Goal: Task Accomplishment & Management: Use online tool/utility

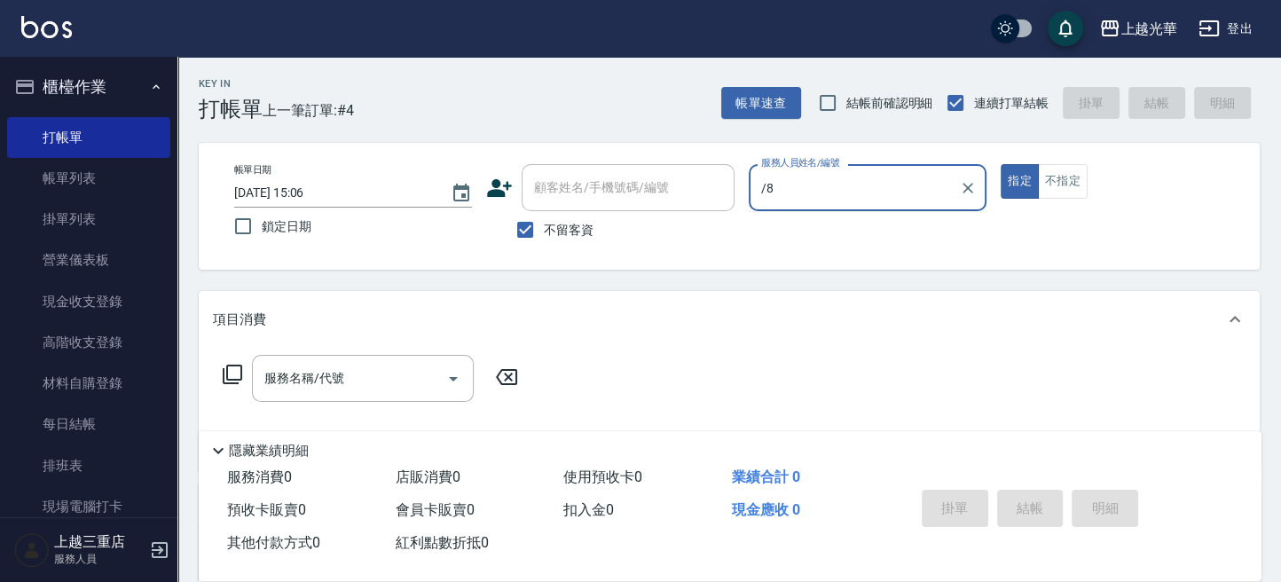
type input "/"
type input "玉米-8"
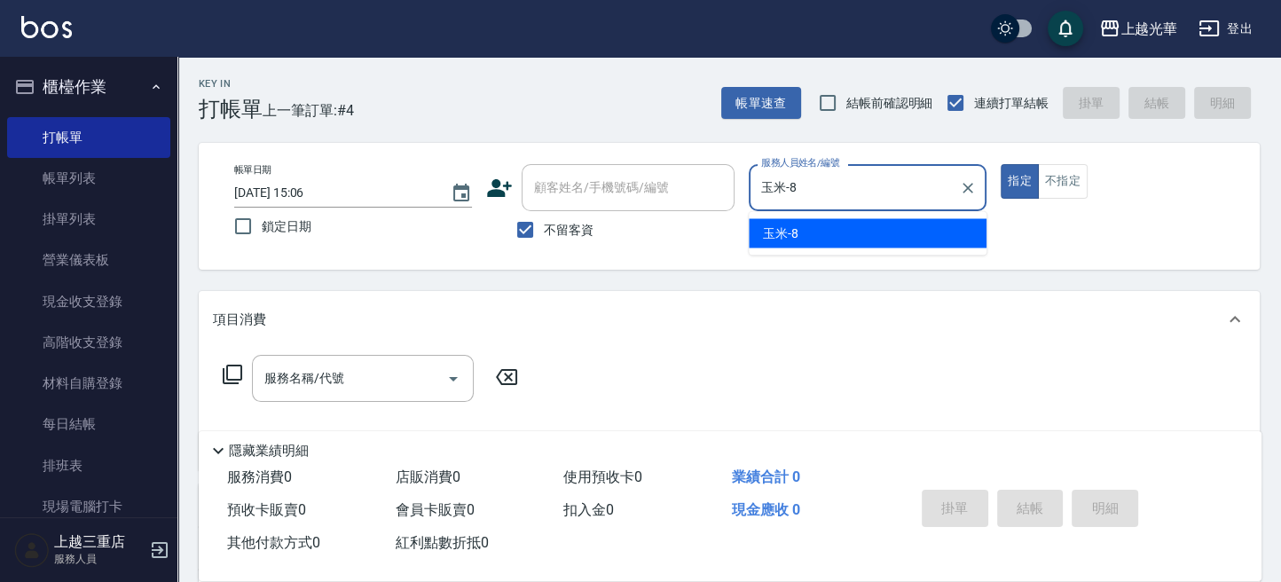
type button "true"
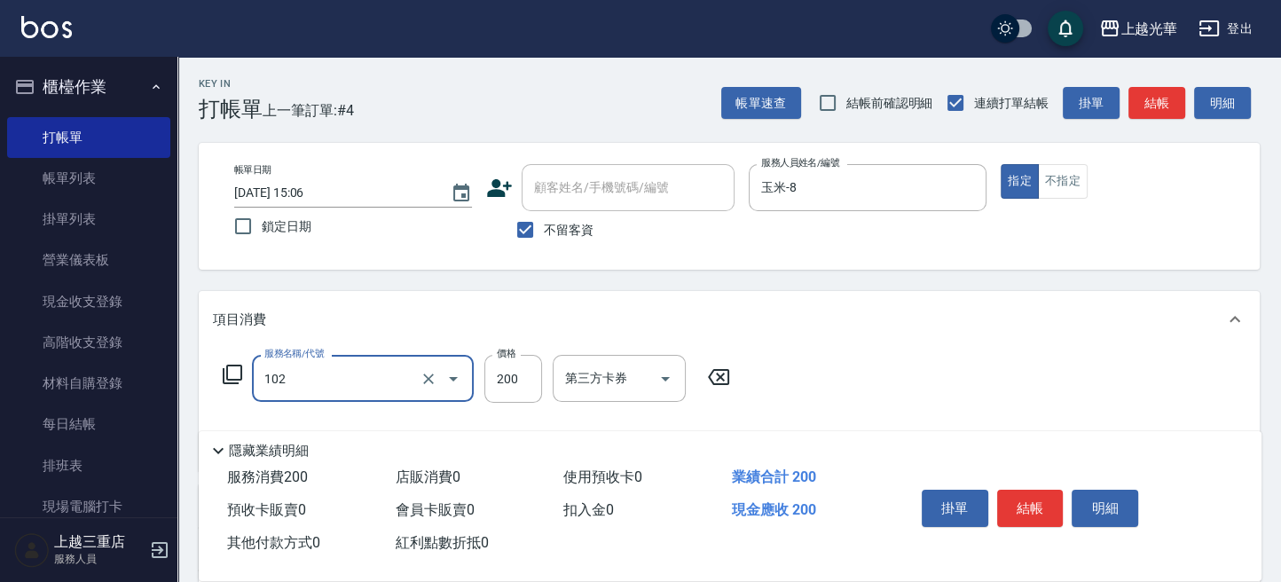
type input "指定洗髮(102)"
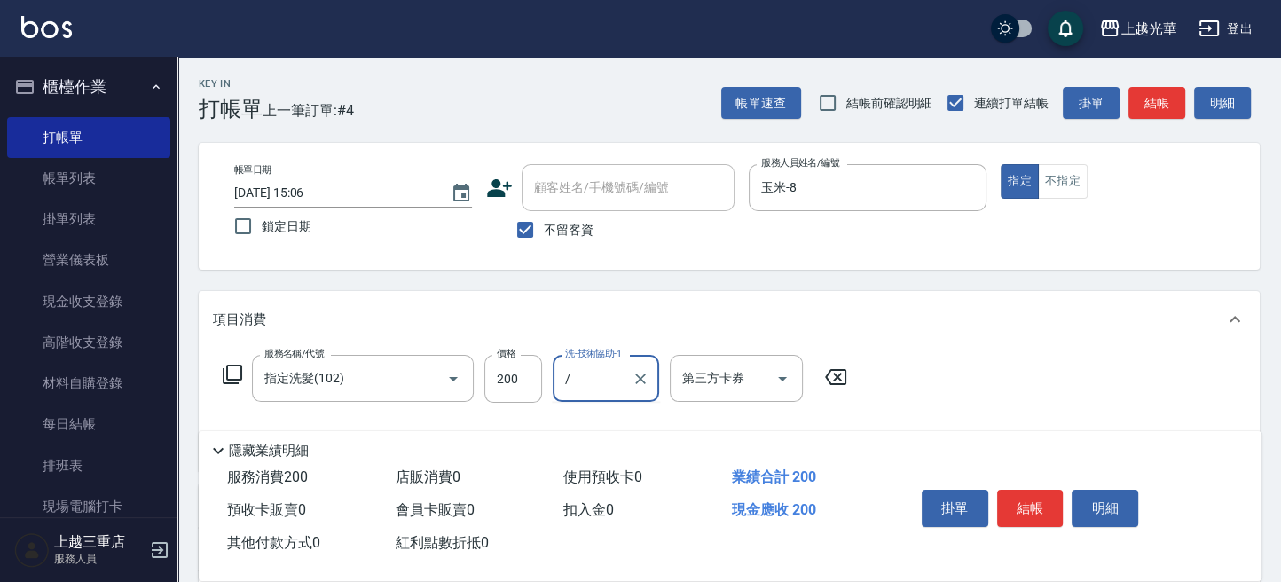
type input "/"
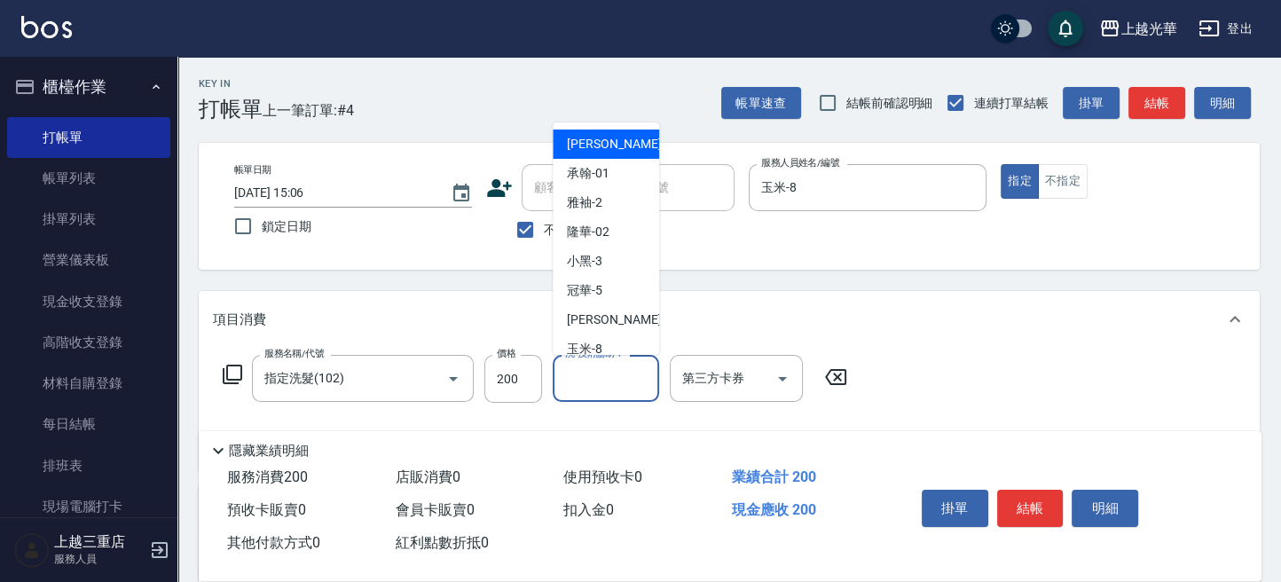
click at [627, 363] on input "洗-技術協助-1" at bounding box center [606, 378] width 90 height 31
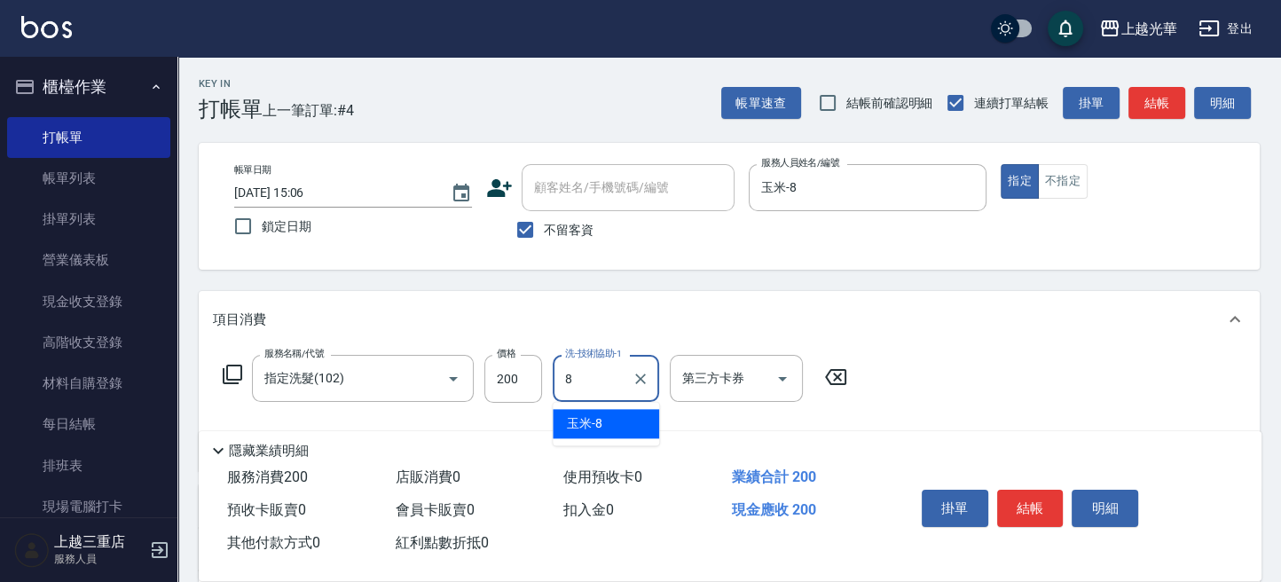
type input "玉米-8"
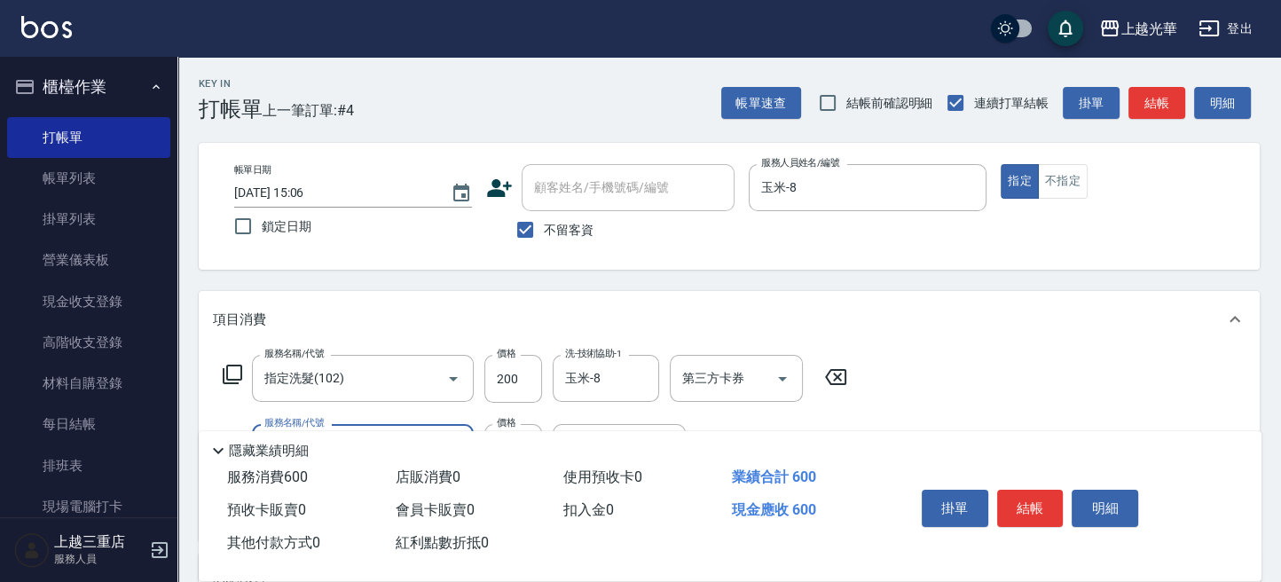
type input "指定單剪(203)"
type input "200"
click at [1143, 100] on button "結帳" at bounding box center [1156, 103] width 57 height 33
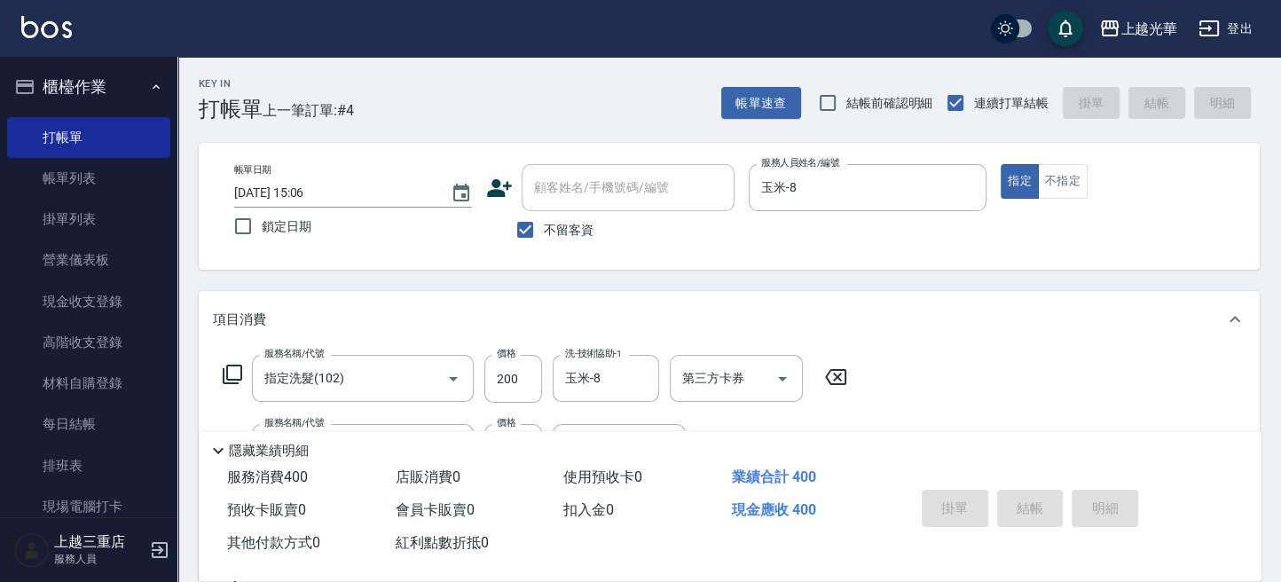
type input "[DATE] 15:38"
